Goal: Task Accomplishment & Management: Complete application form

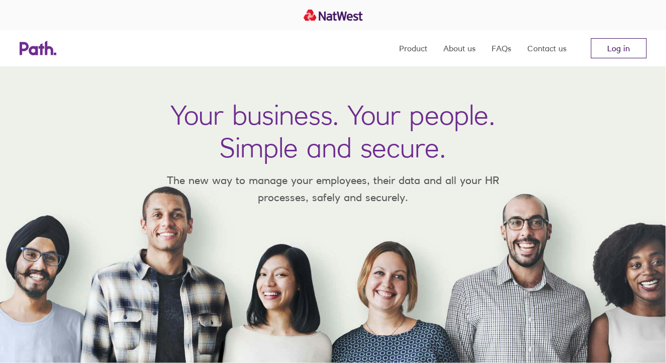
click at [617, 52] on link "Log in" at bounding box center [619, 48] width 56 height 20
click at [596, 47] on link "Log in" at bounding box center [619, 48] width 56 height 20
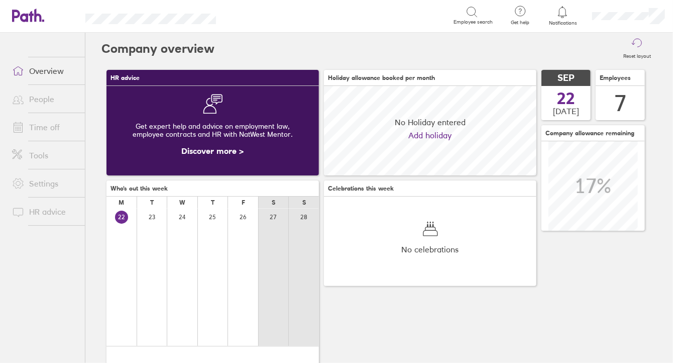
scroll to position [89, 212]
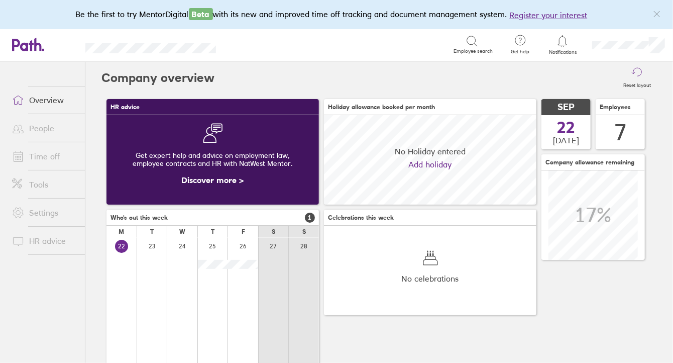
click at [36, 127] on link "People" at bounding box center [44, 128] width 81 height 20
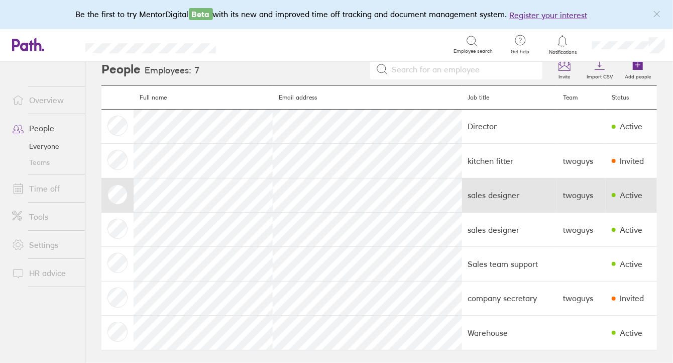
scroll to position [11, 0]
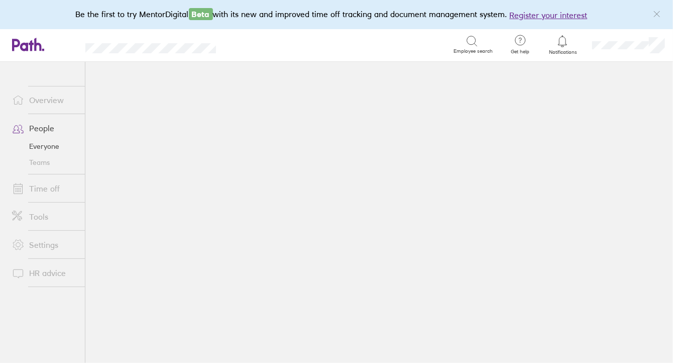
click at [44, 128] on link "People" at bounding box center [44, 128] width 81 height 20
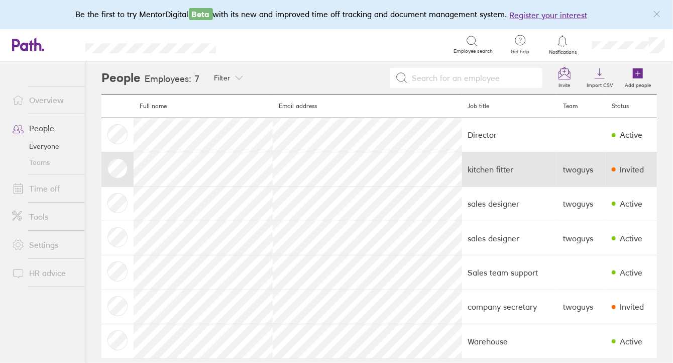
scroll to position [11, 0]
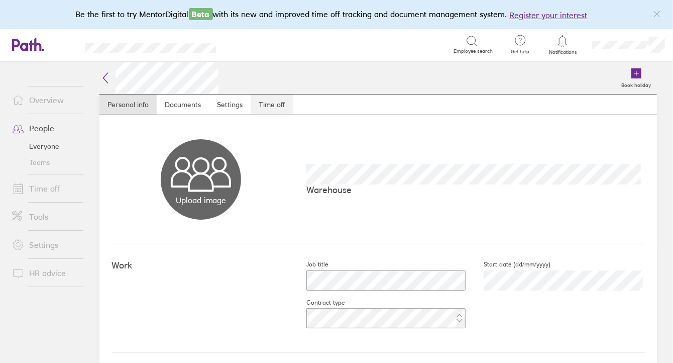
click at [268, 104] on link "Time off" at bounding box center [272, 104] width 42 height 20
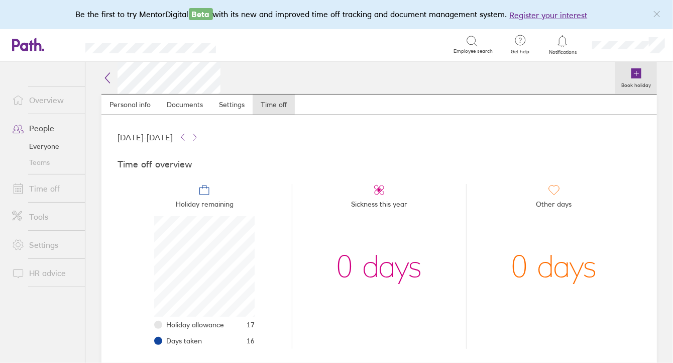
click at [629, 89] on link "Book holiday" at bounding box center [636, 78] width 42 height 32
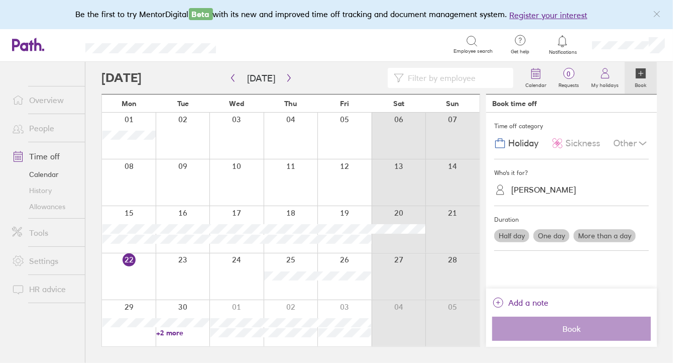
click at [641, 142] on icon at bounding box center [642, 143] width 7 height 3
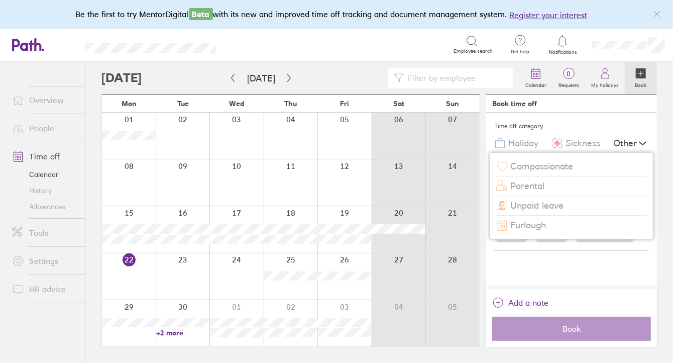
click at [550, 206] on span "Unpaid leave" at bounding box center [536, 205] width 53 height 11
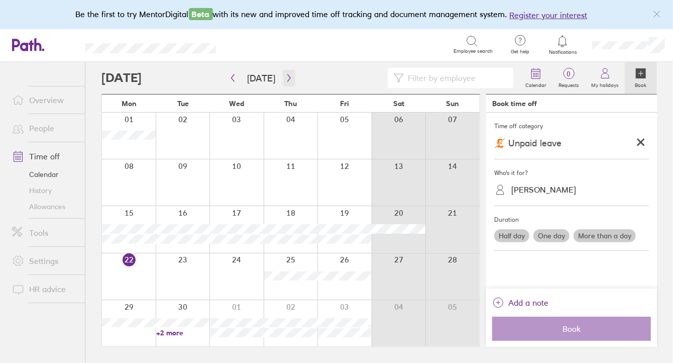
click at [283, 79] on button "button" at bounding box center [289, 78] width 13 height 17
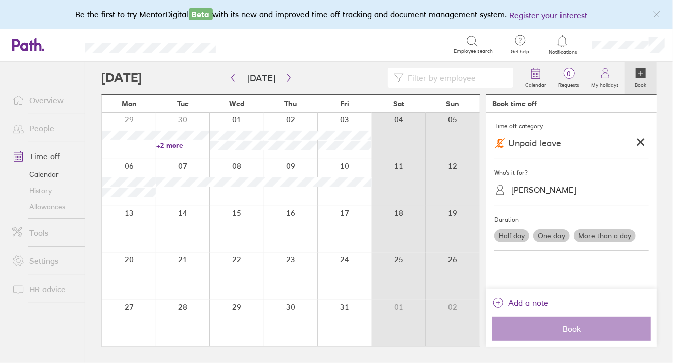
click at [198, 237] on div at bounding box center [183, 229] width 54 height 46
click at [188, 228] on div at bounding box center [183, 229] width 54 height 46
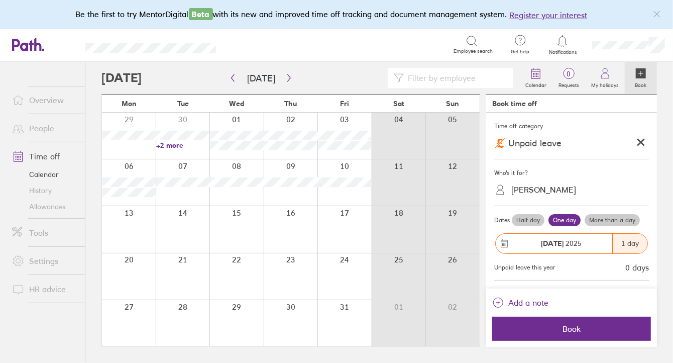
click at [611, 218] on label "More than a day" at bounding box center [612, 220] width 55 height 12
click at [0, 0] on input "More than a day" at bounding box center [0, 0] width 0 height 0
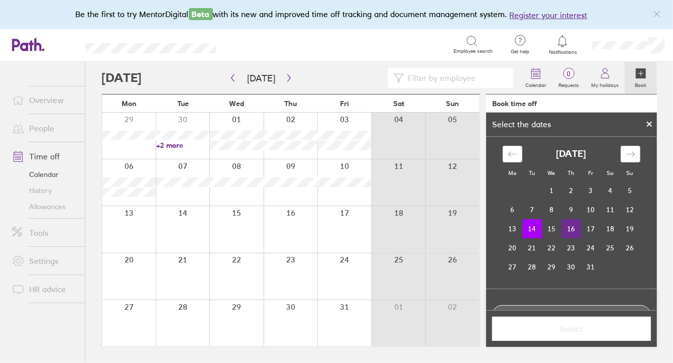
click at [568, 228] on td "16" at bounding box center [572, 228] width 20 height 19
click at [568, 328] on span "Select" at bounding box center [571, 328] width 145 height 9
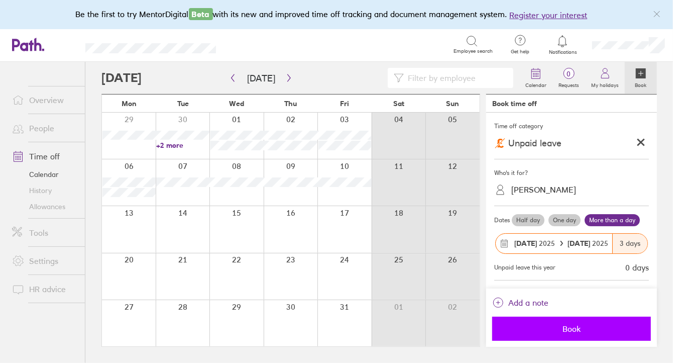
click at [567, 328] on span "Book" at bounding box center [571, 328] width 145 height 9
